Goal: Information Seeking & Learning: Find contact information

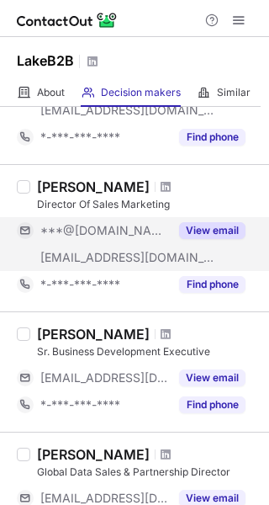
scroll to position [872, 0]
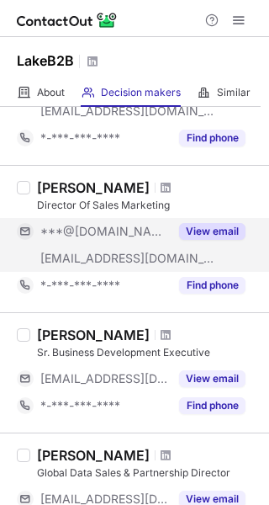
click at [163, 230] on div "***@[DOMAIN_NAME]" at bounding box center [104, 231] width 129 height 15
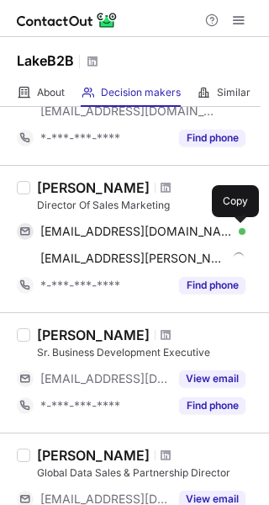
click at [236, 229] on span at bounding box center [237, 231] width 13 height 13
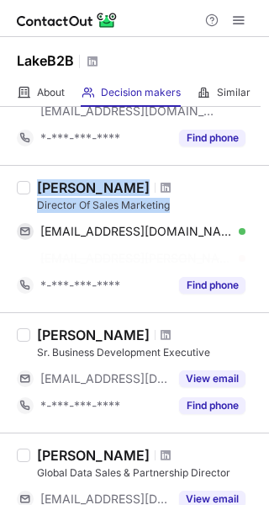
drag, startPoint x: 170, startPoint y: 203, endPoint x: 36, endPoint y: 181, distance: 135.6
click at [36, 181] on div "Kylie Beth Director Of Sales Marketing kyliebeth666@gmail.com Verified Copy kyl…" at bounding box center [144, 238] width 229 height 119
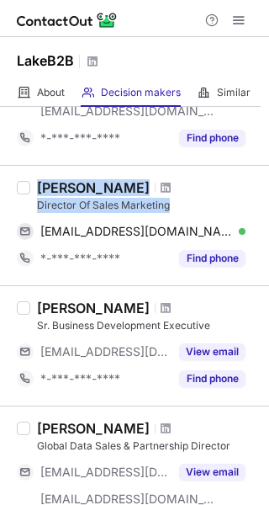
copy div "Kylie Beth Director Of Sales Marketing"
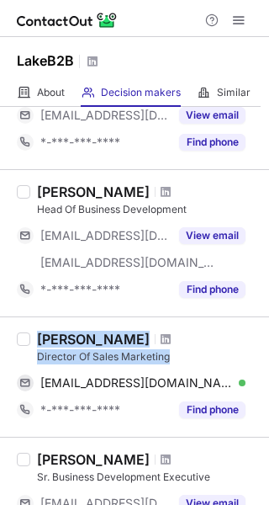
scroll to position [731, 0]
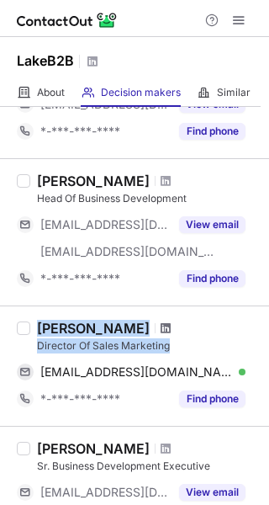
click at [161, 326] on span at bounding box center [166, 327] width 10 height 13
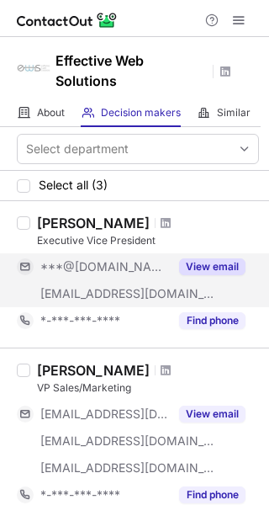
click at [157, 266] on div "***@[DOMAIN_NAME]" at bounding box center [104, 266] width 129 height 15
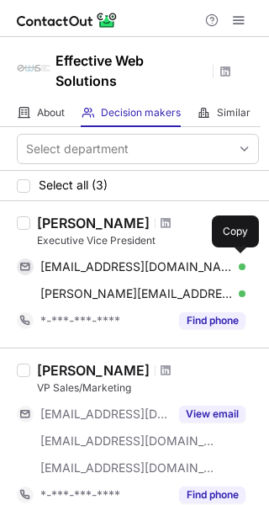
click at [222, 264] on div "jeffhamilton5357@gmail.com Verified" at bounding box center [142, 266] width 205 height 15
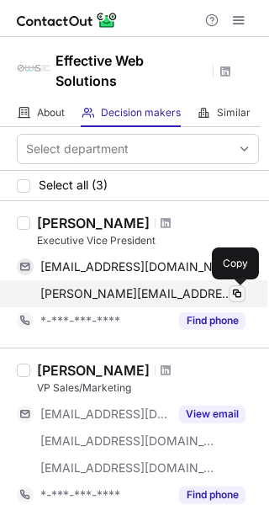
click at [238, 286] on button at bounding box center [237, 293] width 17 height 17
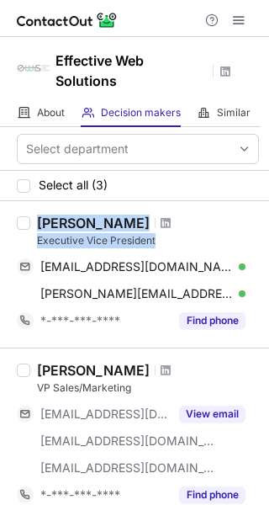
drag, startPoint x: 86, startPoint y: 233, endPoint x: 39, endPoint y: 212, distance: 51.6
click at [39, 212] on div "Jeff Hamilton Executive Vice President jeffhamilton5357@gmail.com Verified Copy…" at bounding box center [134, 274] width 269 height 146
copy div "Jeff Hamilton Executive Vice President"
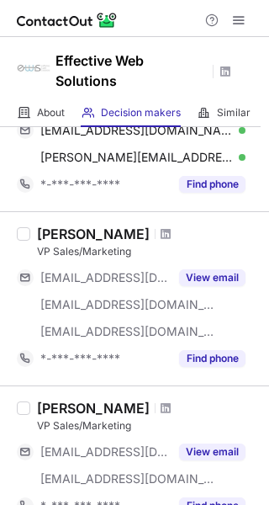
scroll to position [166, 0]
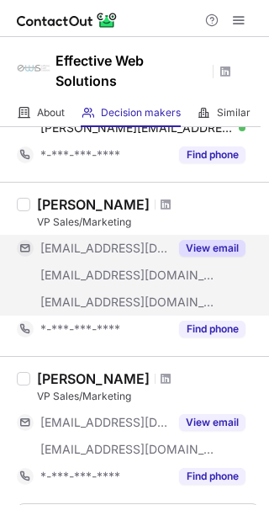
click at [194, 270] on div "***@ewscrm.com ***@ewssales.com ***@effectivewebsolutions.biz View email" at bounding box center [138, 275] width 242 height 81
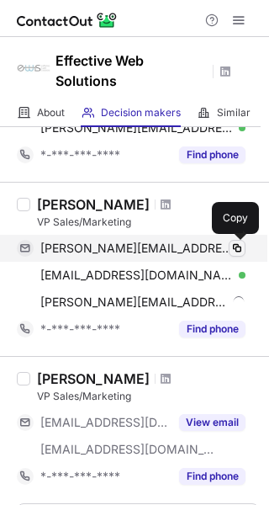
click at [241, 243] on span at bounding box center [237, 247] width 13 height 13
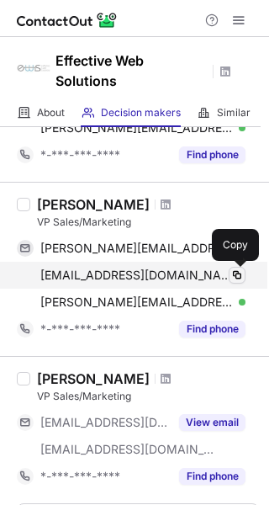
click at [236, 273] on span at bounding box center [237, 274] width 13 height 13
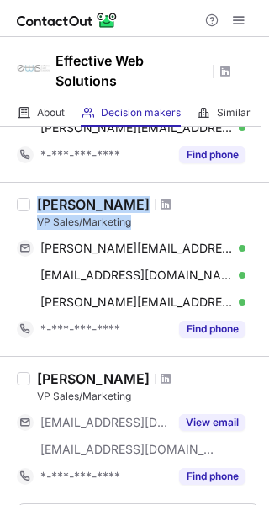
drag, startPoint x: 140, startPoint y: 224, endPoint x: 34, endPoint y: 204, distance: 107.1
click at [34, 204] on div "Monique Rice VP Sales/Marketing moniquer@ewscrm.com Verified Copy mbushnell@ews…" at bounding box center [144, 269] width 229 height 146
copy div "Monique Rice VP Sales/Marketing"
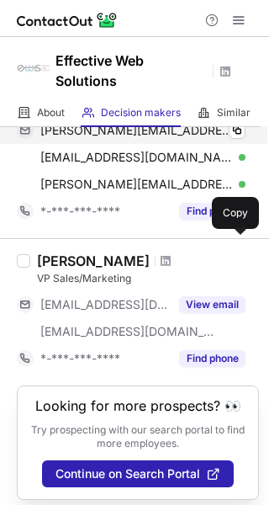
scroll to position [292, 0]
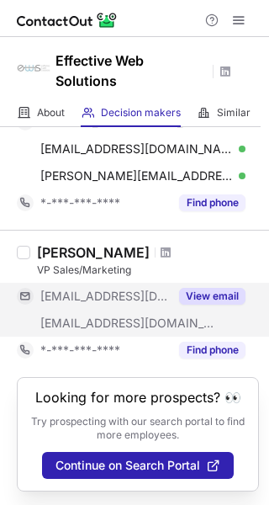
click at [179, 293] on button "View email" at bounding box center [212, 296] width 66 height 17
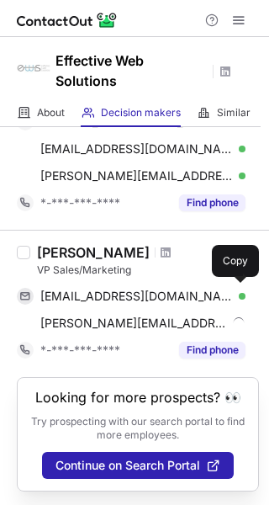
click at [179, 293] on div "bradh@ewscrm.com Verified" at bounding box center [142, 296] width 205 height 15
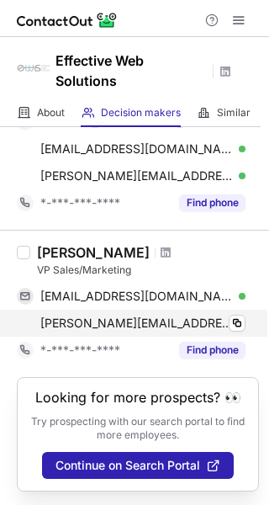
click at [212, 321] on span "brad@effectivewebsolutions.biz" at bounding box center [136, 323] width 193 height 15
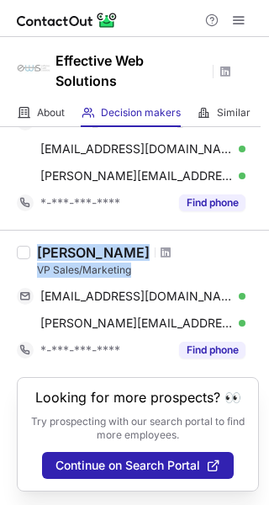
drag, startPoint x: 136, startPoint y: 267, endPoint x: 38, endPoint y: 238, distance: 102.5
click at [38, 238] on div "Brad Hays VP Sales/Marketing bradh@ewscrm.com Verified Copy brad@effectivewebso…" at bounding box center [134, 303] width 269 height 147
copy div "Brad Hays VP Sales/Marketing"
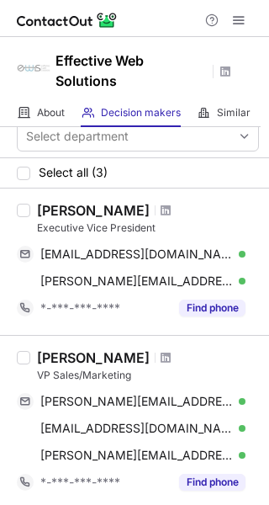
scroll to position [0, 0]
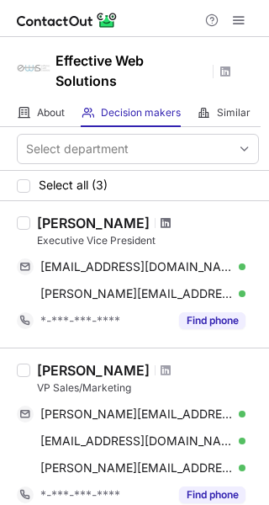
click at [161, 222] on span at bounding box center [166, 222] width 10 height 13
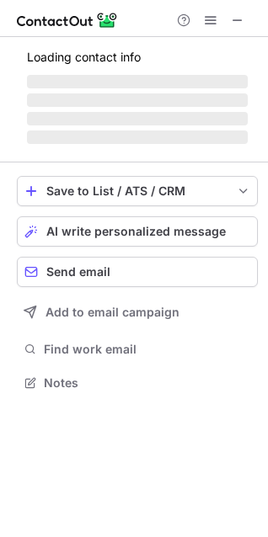
scroll to position [408, 268]
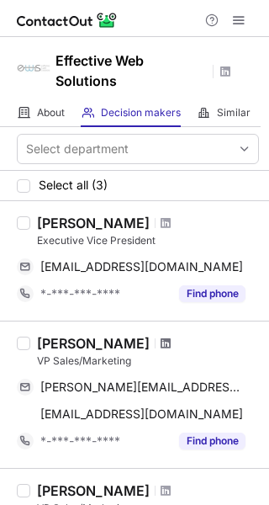
click at [161, 343] on span at bounding box center [166, 343] width 10 height 13
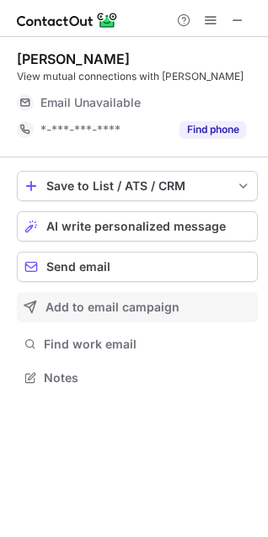
scroll to position [371, 268]
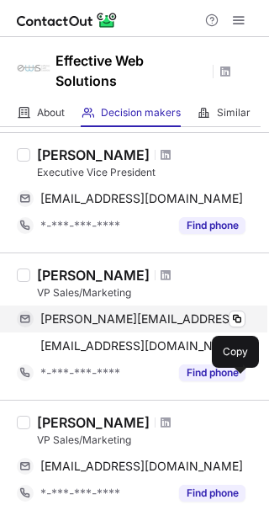
scroll to position [211, 0]
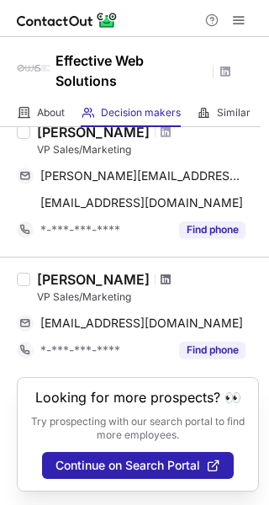
click at [161, 280] on span at bounding box center [166, 279] width 10 height 13
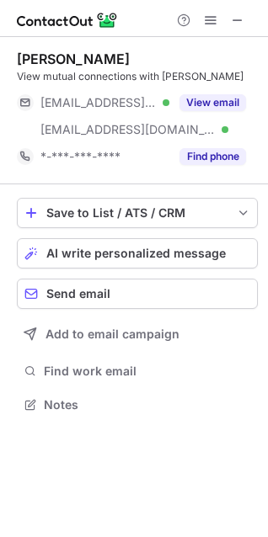
scroll to position [393, 268]
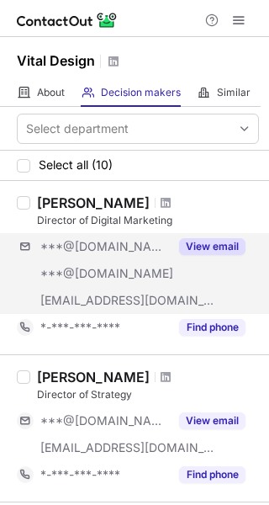
click at [179, 274] on div "***@gmail.com ***@hotmail.com ***@vtldesign.com View email" at bounding box center [138, 273] width 242 height 81
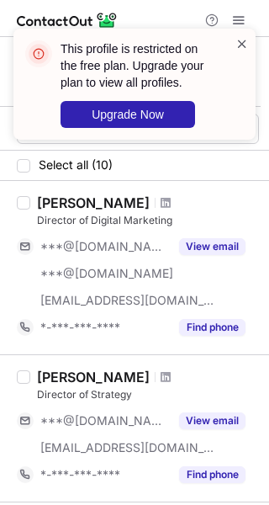
click at [242, 43] on span at bounding box center [242, 43] width 13 height 17
